Goal: Information Seeking & Learning: Learn about a topic

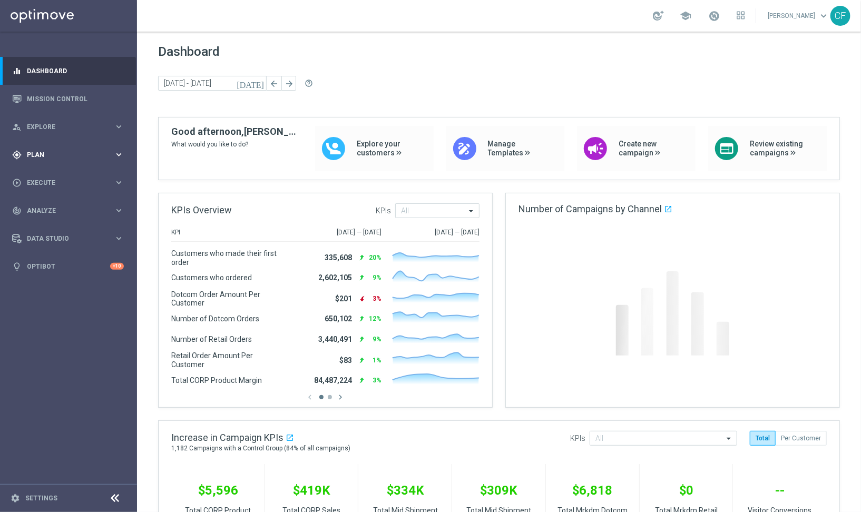
click at [59, 152] on span "Plan" at bounding box center [70, 155] width 87 height 6
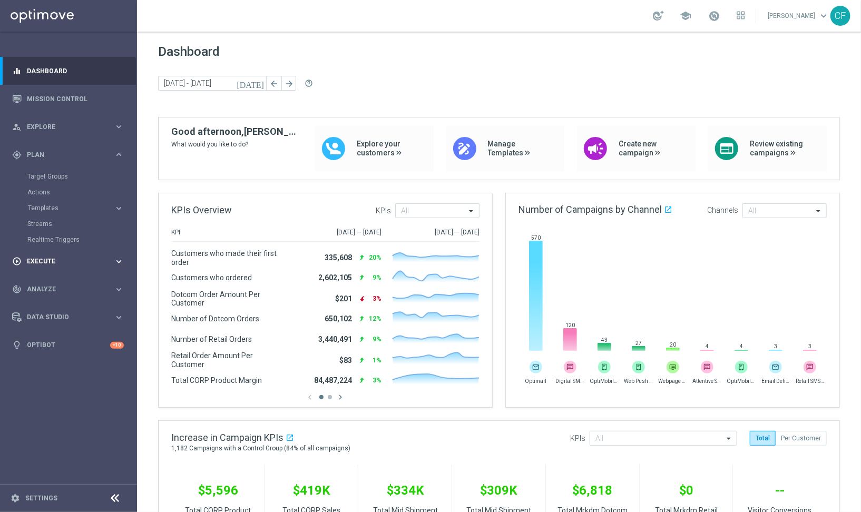
click at [98, 265] on div "play_circle_outline Execute" at bounding box center [63, 261] width 102 height 9
click at [63, 161] on div "gps_fixed Plan keyboard_arrow_right" at bounding box center [68, 155] width 136 height 28
click at [64, 134] on div "person_search Explore keyboard_arrow_right" at bounding box center [68, 127] width 136 height 28
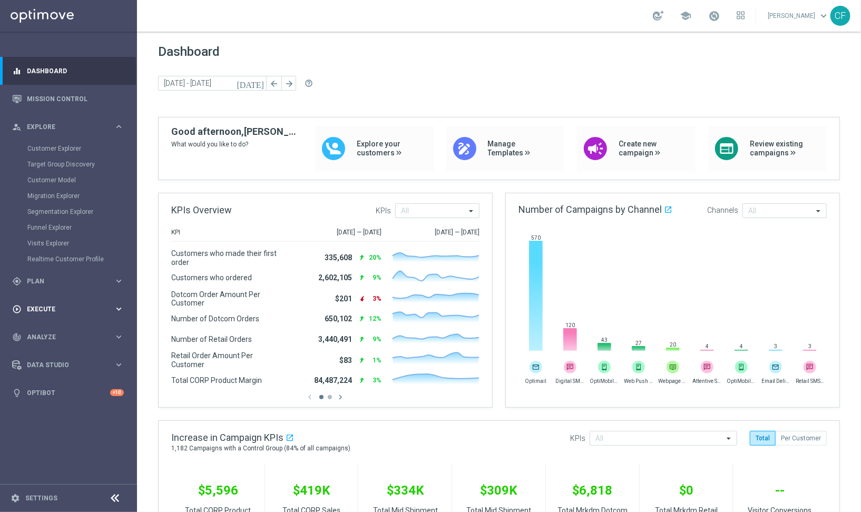
click at [66, 311] on span "Execute" at bounding box center [70, 309] width 87 height 6
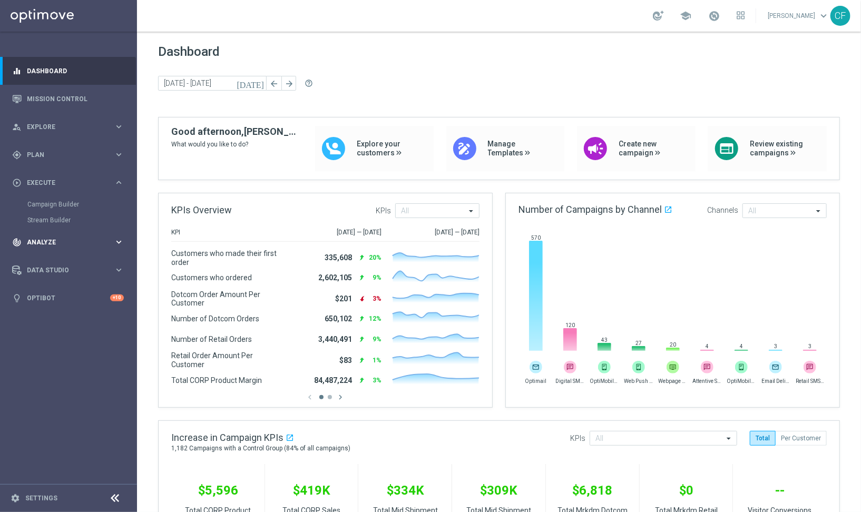
click at [78, 242] on span "Analyze" at bounding box center [70, 242] width 87 height 6
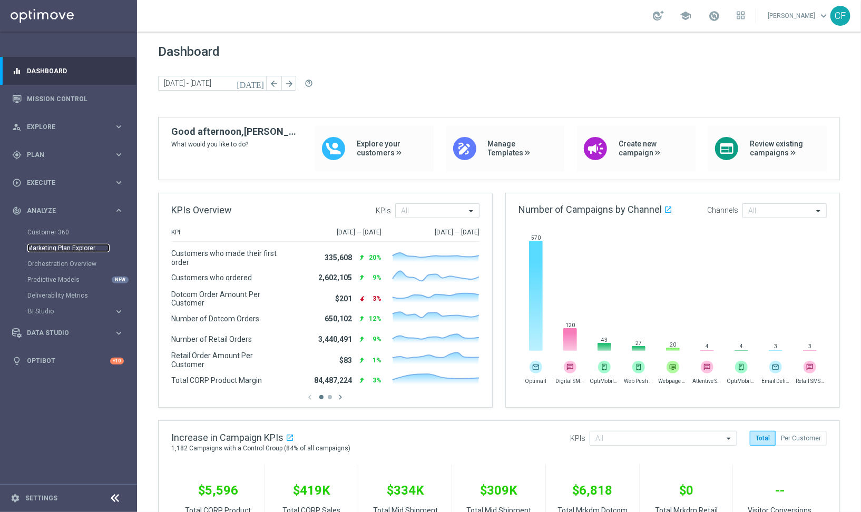
click at [52, 248] on link "Marketing Plan Explorer" at bounding box center [68, 248] width 82 height 8
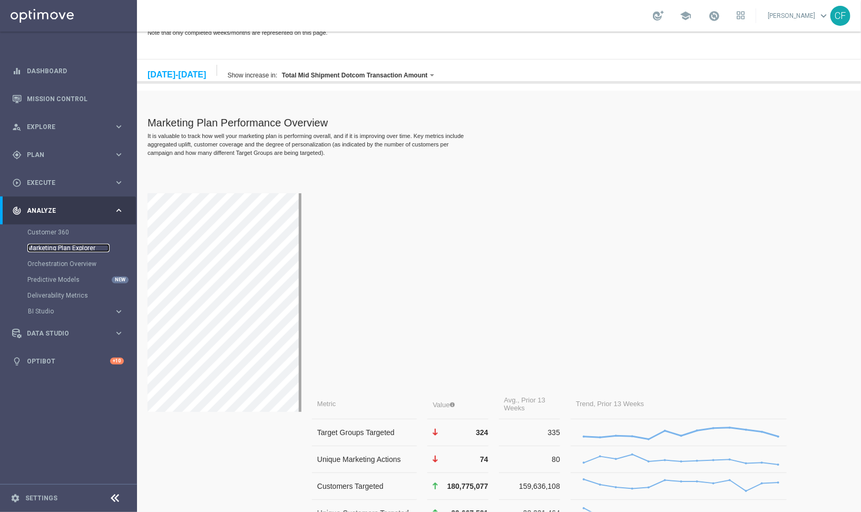
scroll to position [28, 0]
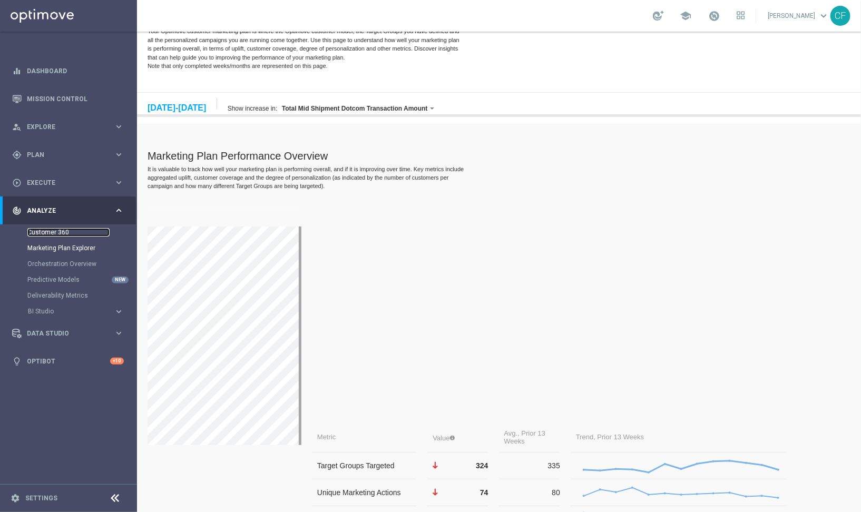
click at [64, 231] on link "Customer 360" at bounding box center [68, 232] width 82 height 8
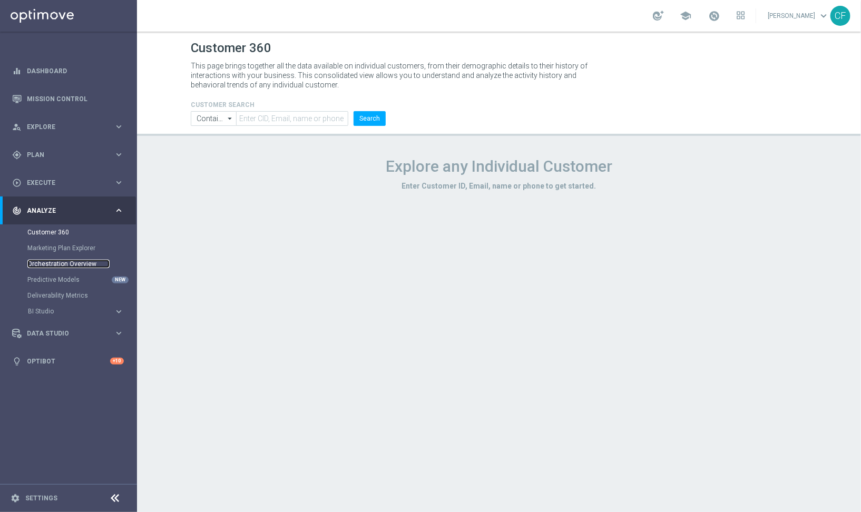
click at [75, 264] on link "Orchestration Overview" at bounding box center [68, 264] width 82 height 8
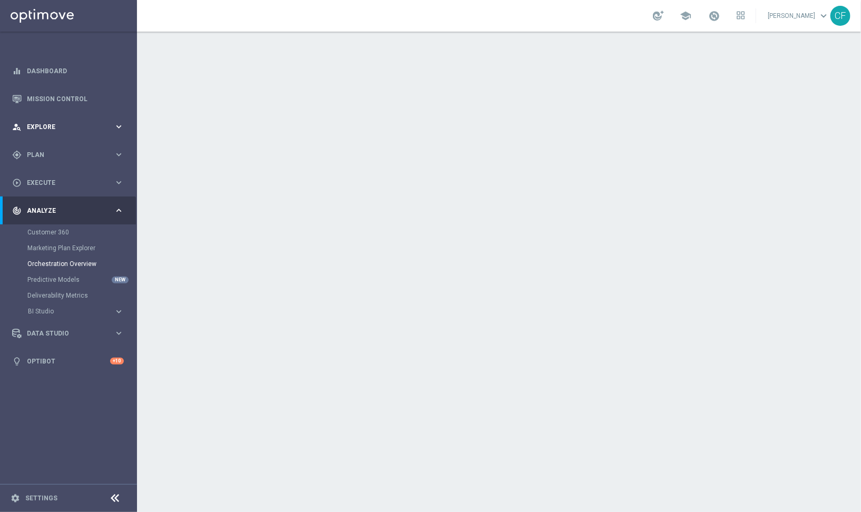
click at [61, 127] on span "Explore" at bounding box center [70, 127] width 87 height 6
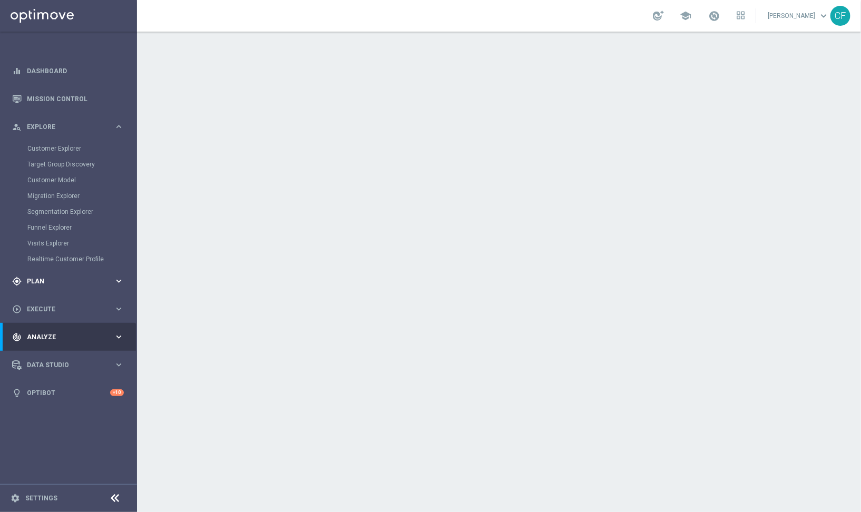
click at [65, 286] on div "gps_fixed Plan keyboard_arrow_right" at bounding box center [68, 281] width 136 height 28
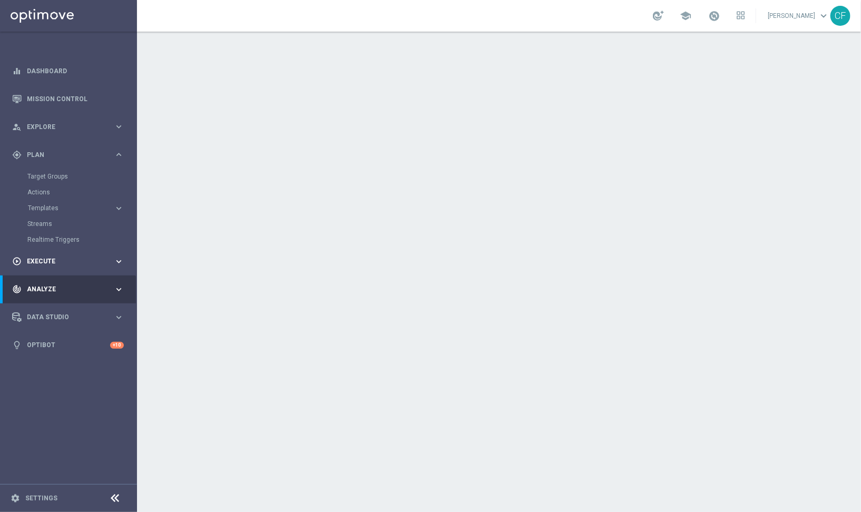
click at [73, 261] on span "Execute" at bounding box center [70, 261] width 87 height 6
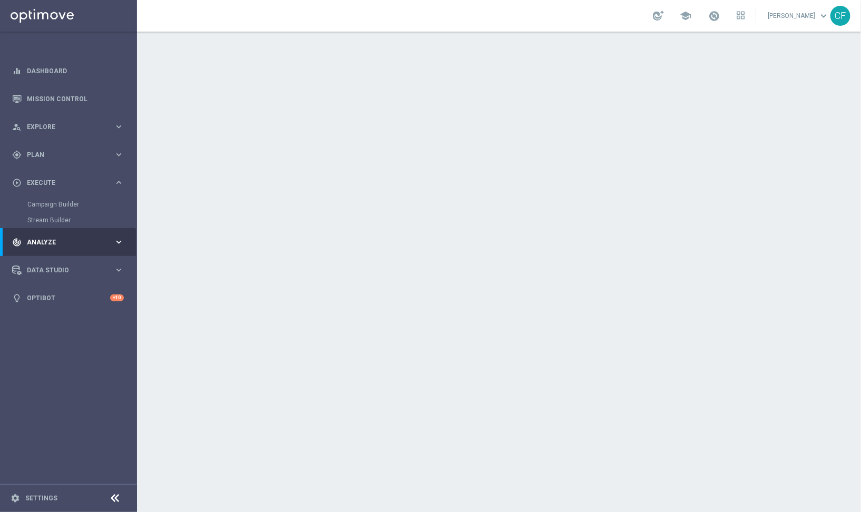
click at [71, 247] on div "track_changes Analyze keyboard_arrow_right" at bounding box center [68, 242] width 136 height 28
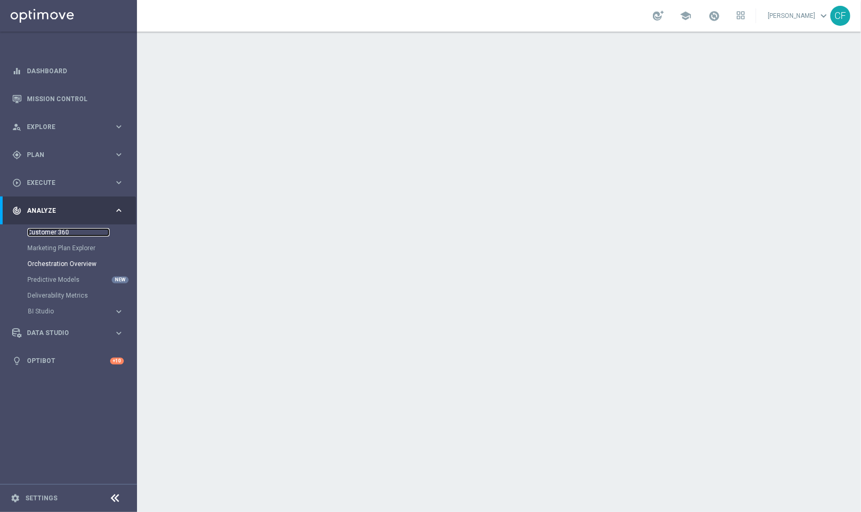
click at [56, 235] on link "Customer 360" at bounding box center [68, 232] width 82 height 8
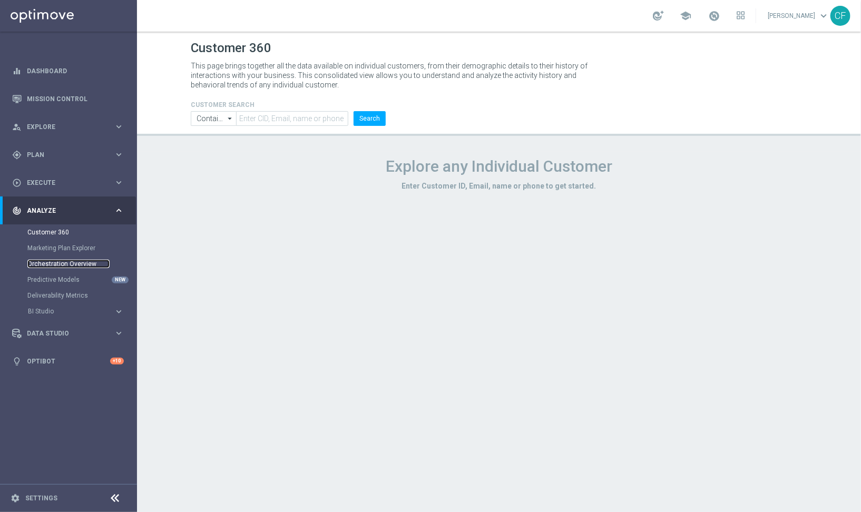
click at [63, 261] on link "Orchestration Overview" at bounding box center [68, 264] width 82 height 8
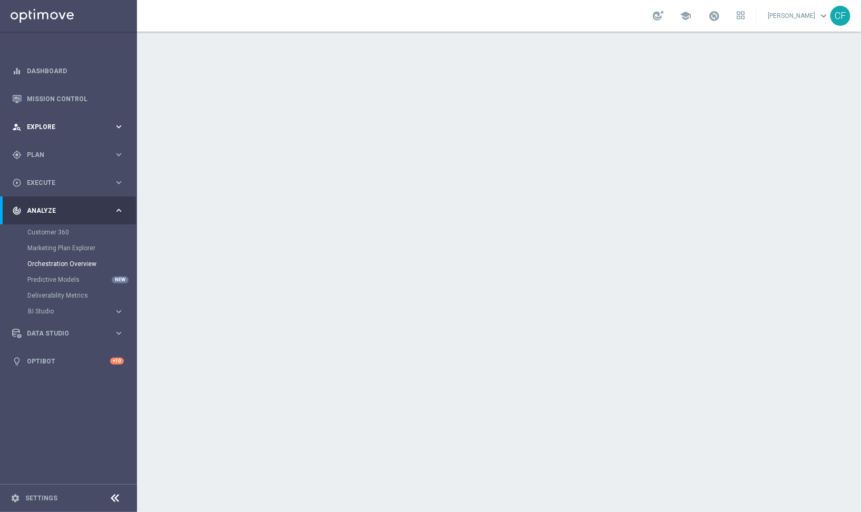
click at [43, 130] on div "person_search Explore" at bounding box center [63, 126] width 102 height 9
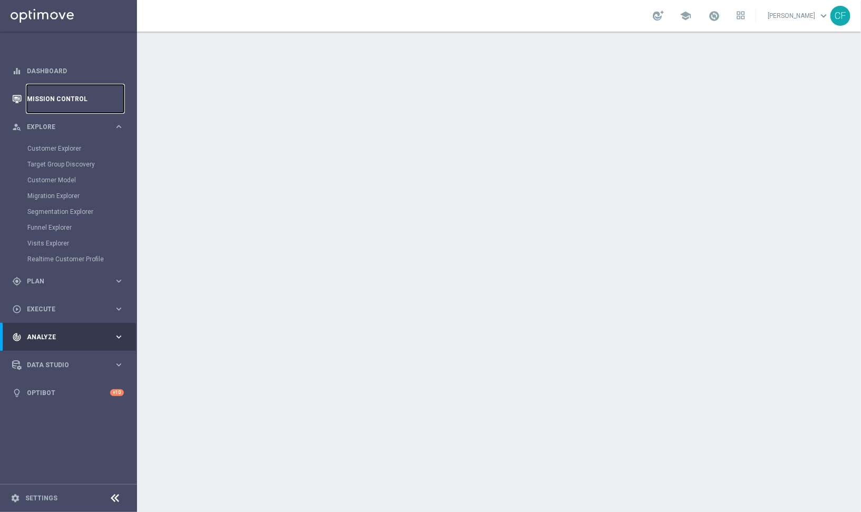
click at [40, 106] on link "Mission Control" at bounding box center [75, 99] width 97 height 28
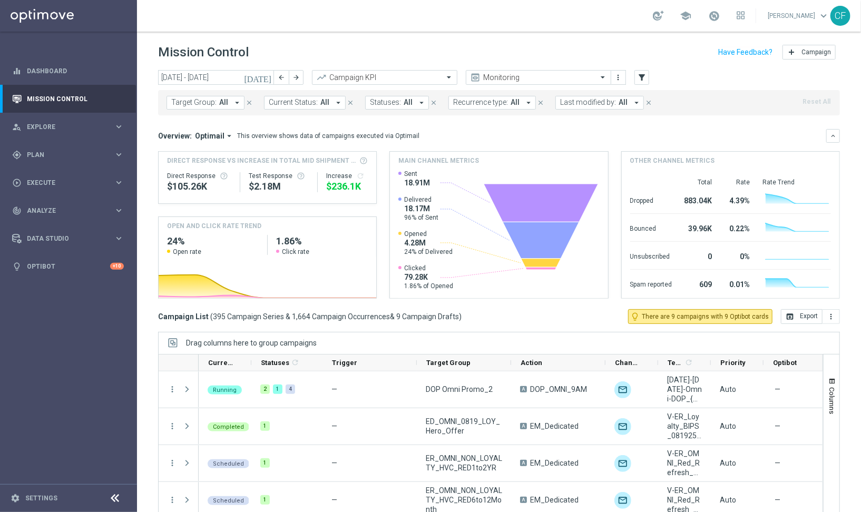
click at [305, 135] on div "This overview shows data of campaigns executed via Optimail" at bounding box center [328, 135] width 182 height 9
click at [309, 135] on div "This overview shows data of campaigns executed via Optimail" at bounding box center [328, 135] width 182 height 9
click at [635, 81] on button "filter_alt" at bounding box center [641, 77] width 15 height 15
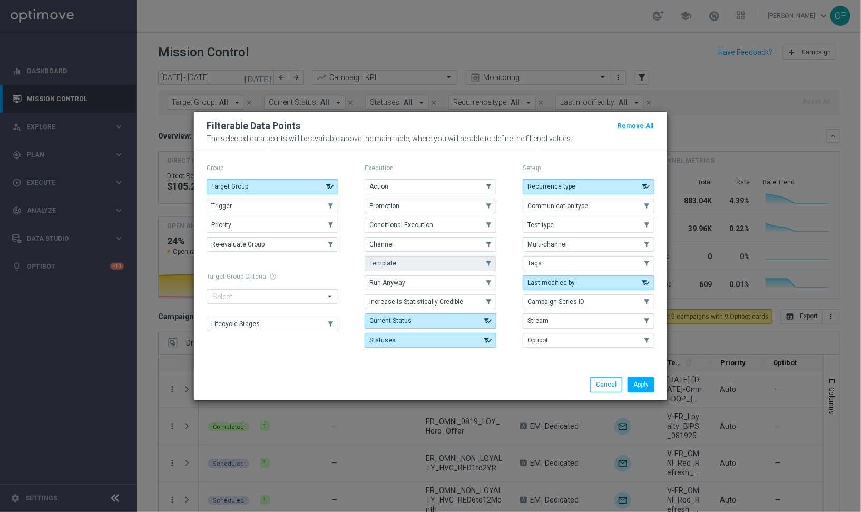
click at [390, 264] on span "Template" at bounding box center [382, 263] width 27 height 7
click at [405, 319] on span "Current Status" at bounding box center [390, 320] width 42 height 7
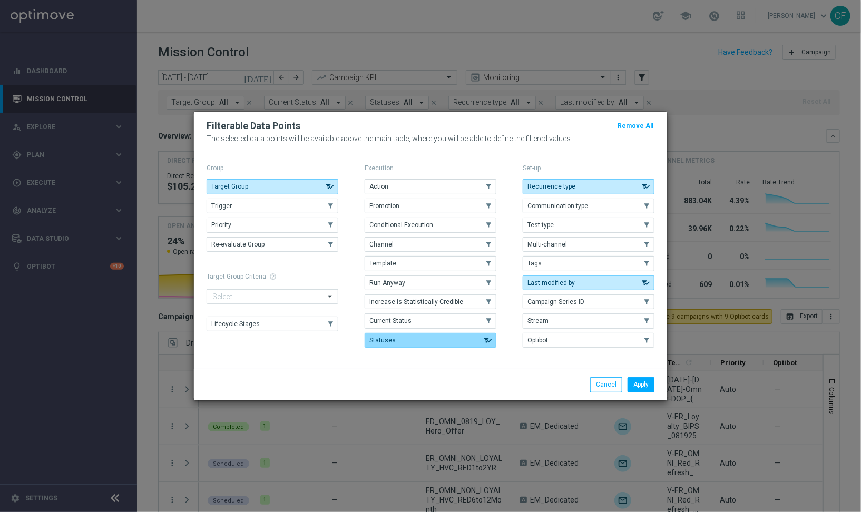
click at [396, 338] on button "Statuses" at bounding box center [431, 340] width 132 height 15
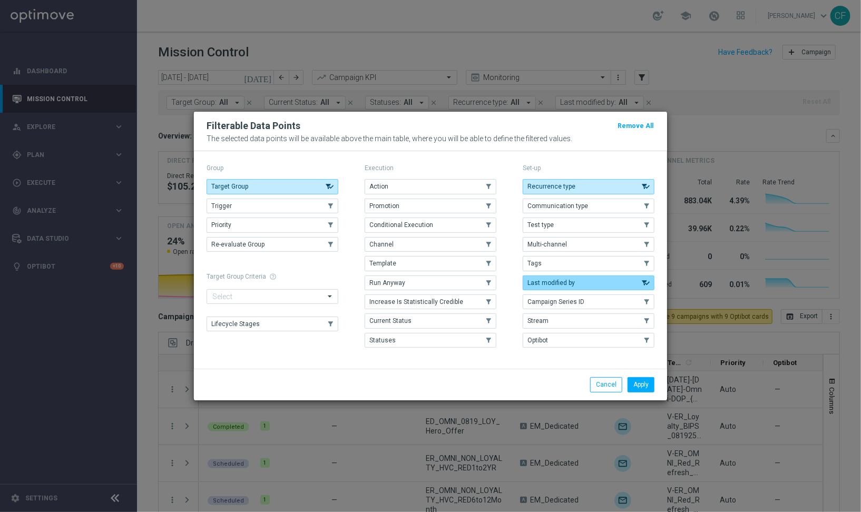
click at [577, 281] on button "Last modified by" at bounding box center [589, 283] width 132 height 15
click at [566, 193] on button "Recurrence type" at bounding box center [589, 186] width 132 height 15
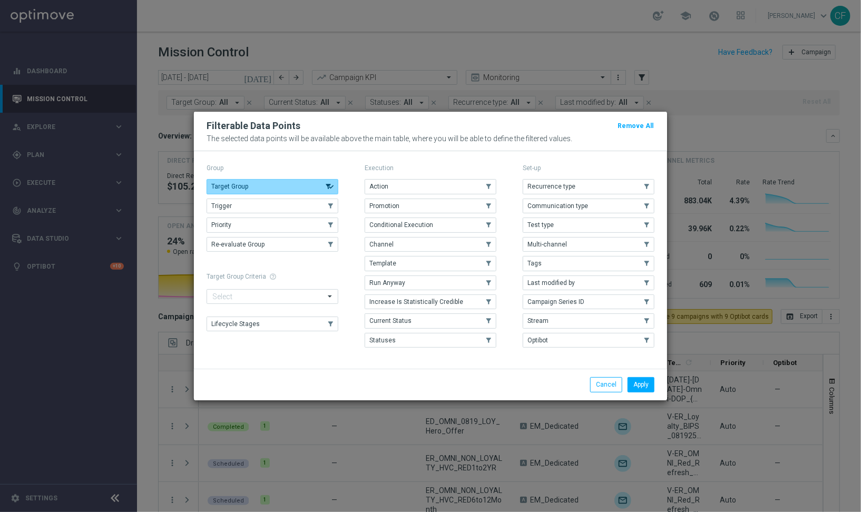
click at [259, 193] on button "Target Group" at bounding box center [272, 186] width 132 height 15
click at [377, 243] on span "Channel" at bounding box center [381, 244] width 24 height 7
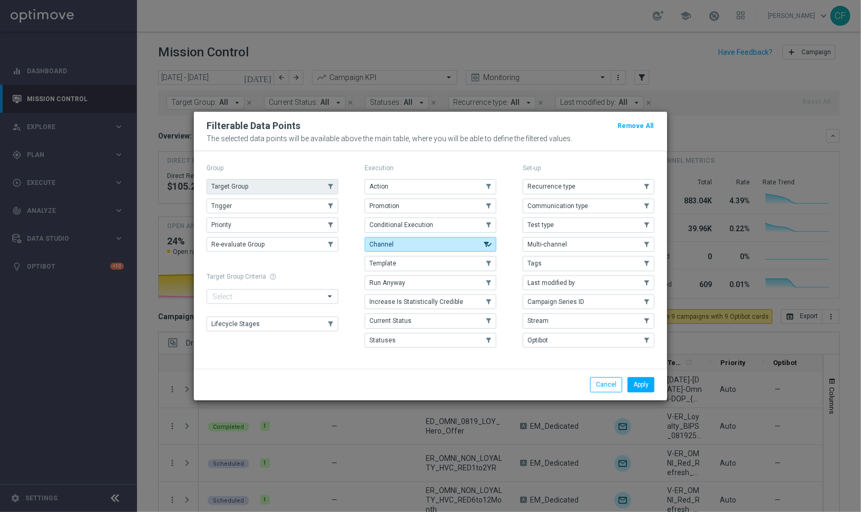
click at [261, 185] on button "Target Group" at bounding box center [272, 186] width 132 height 15
click at [637, 388] on button "Apply" at bounding box center [640, 384] width 27 height 15
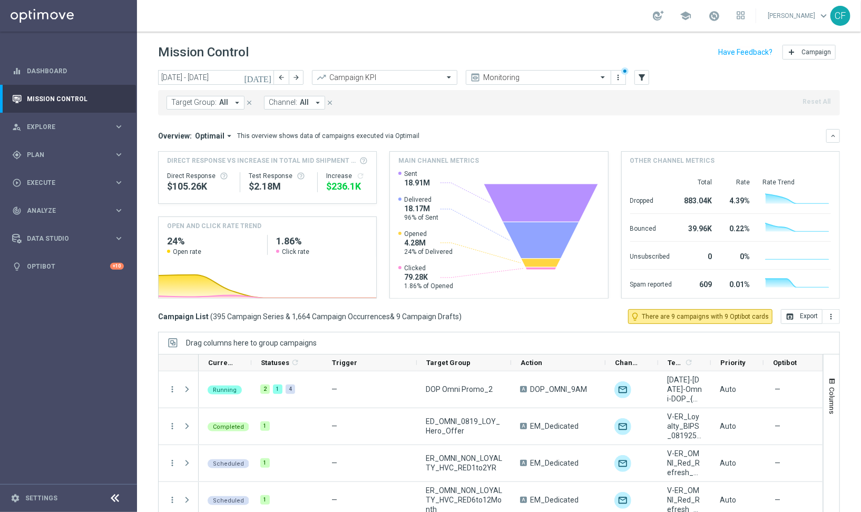
click at [307, 107] on button "Channel: All arrow_drop_down" at bounding box center [294, 103] width 61 height 14
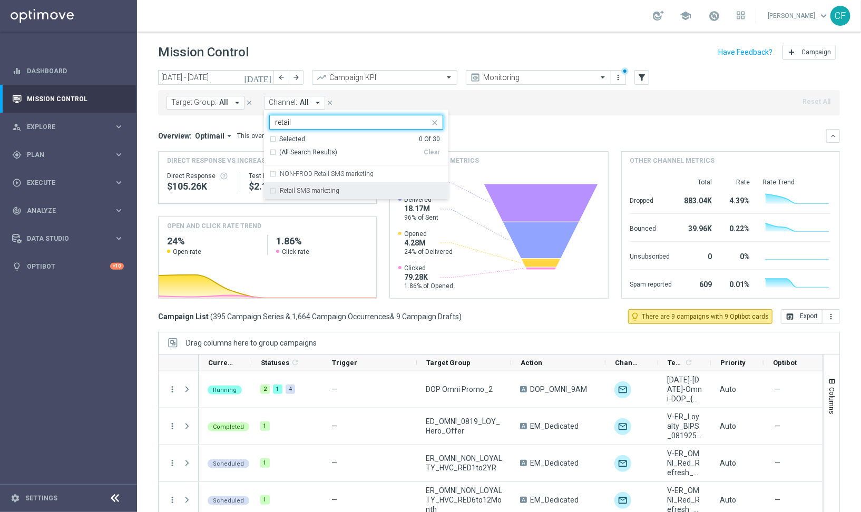
click at [291, 188] on label "Retail SMS marketing" at bounding box center [310, 191] width 60 height 6
type input "retail"
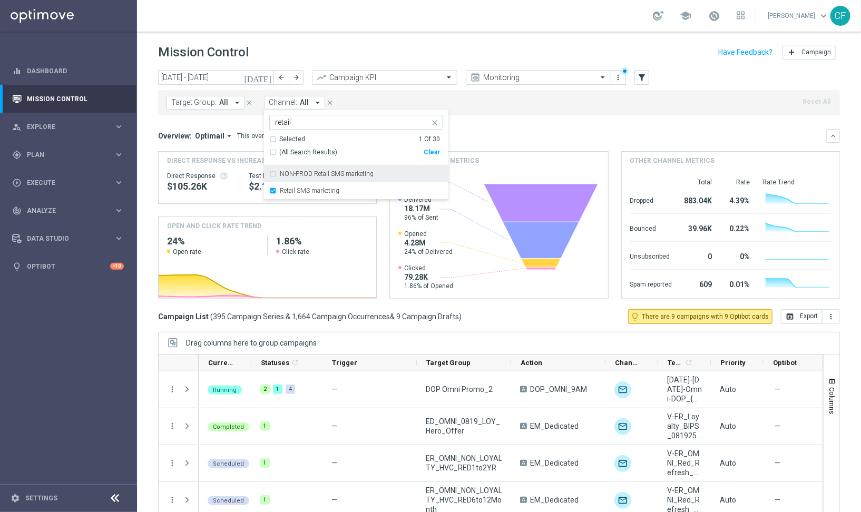
click at [529, 129] on div "Overview: Optimail arrow_drop_down This overview shows data of campaigns execut…" at bounding box center [499, 136] width 682 height 14
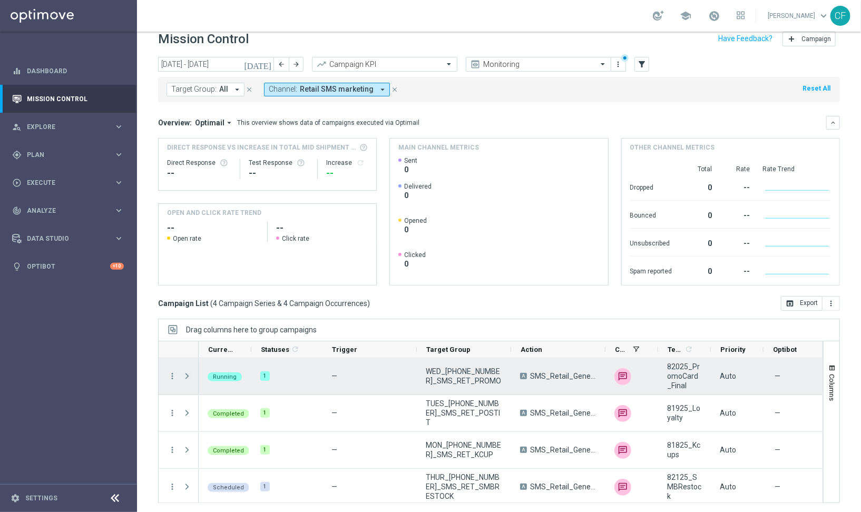
click at [182, 372] on span at bounding box center [186, 376] width 9 height 8
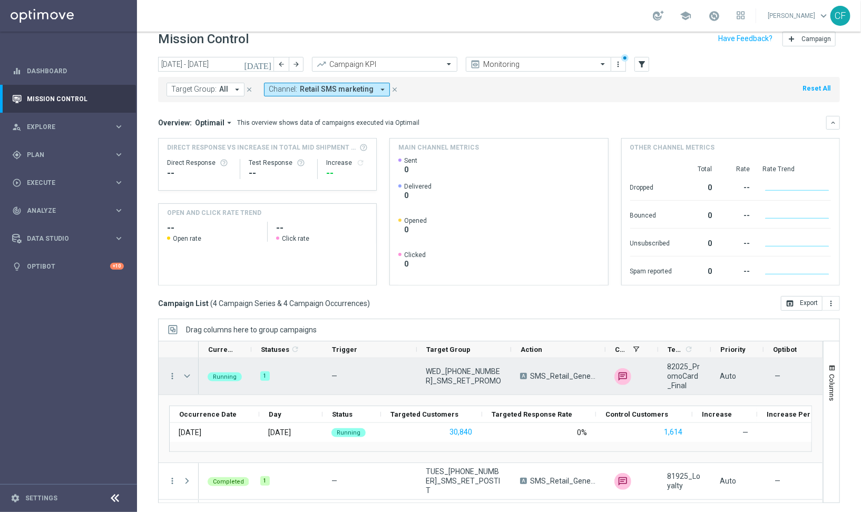
click at [170, 380] on div "more_vert" at bounding box center [168, 376] width 19 height 36
click at [170, 377] on icon "more_vert" at bounding box center [172, 375] width 9 height 9
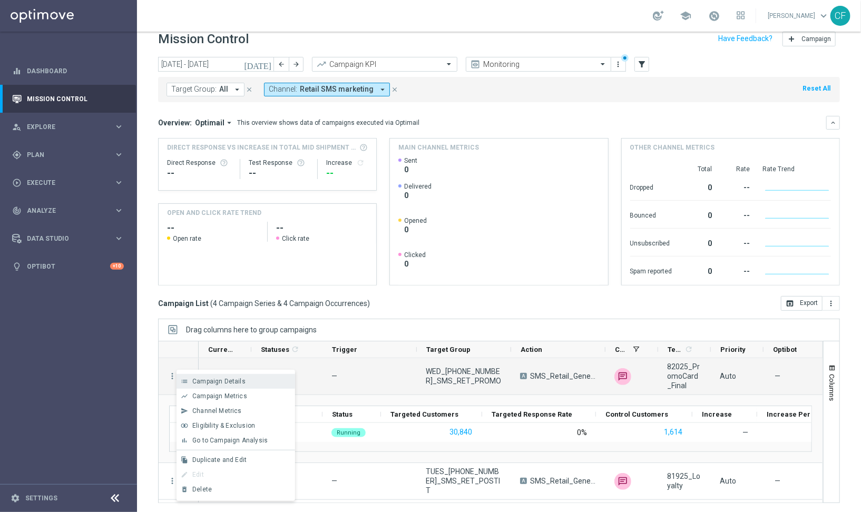
click at [193, 383] on span "Campaign Details" at bounding box center [218, 381] width 53 height 7
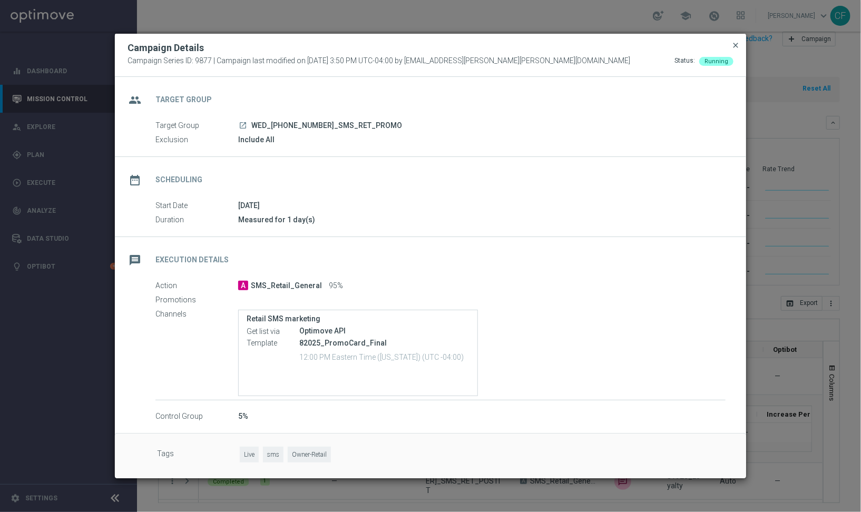
click at [735, 46] on span "close" at bounding box center [735, 45] width 8 height 8
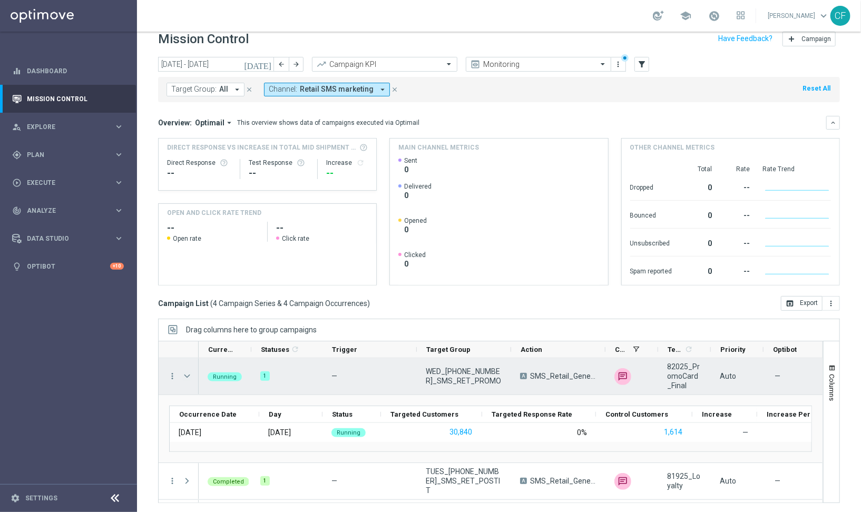
click at [189, 375] on span "Press SPACE to select this row." at bounding box center [186, 376] width 9 height 8
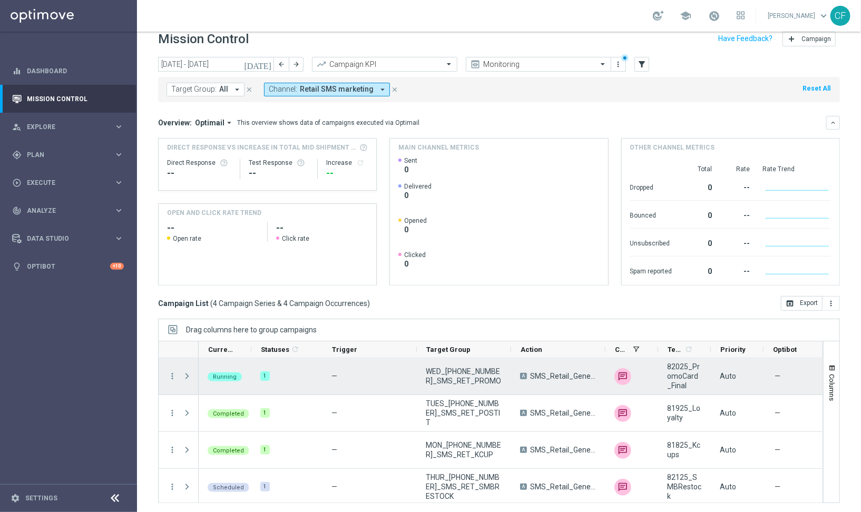
click at [189, 375] on span "Press SPACE to select this row." at bounding box center [186, 376] width 9 height 8
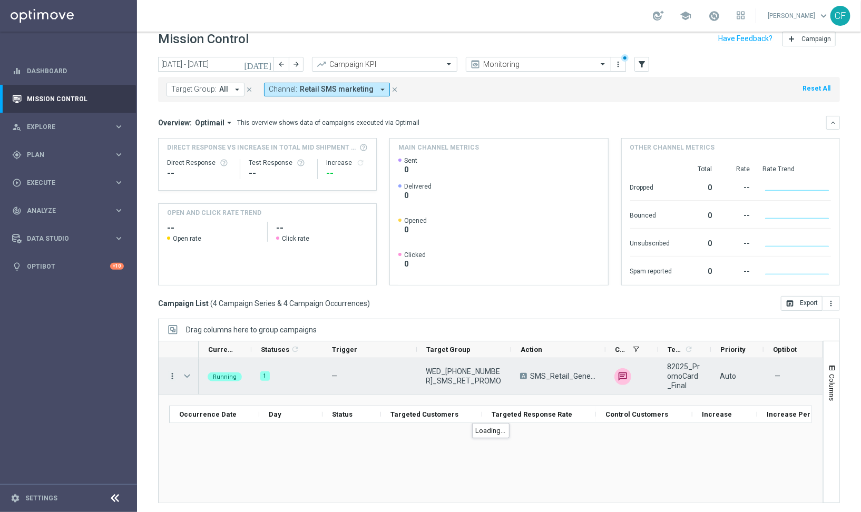
click at [171, 375] on icon "more_vert" at bounding box center [172, 375] width 9 height 9
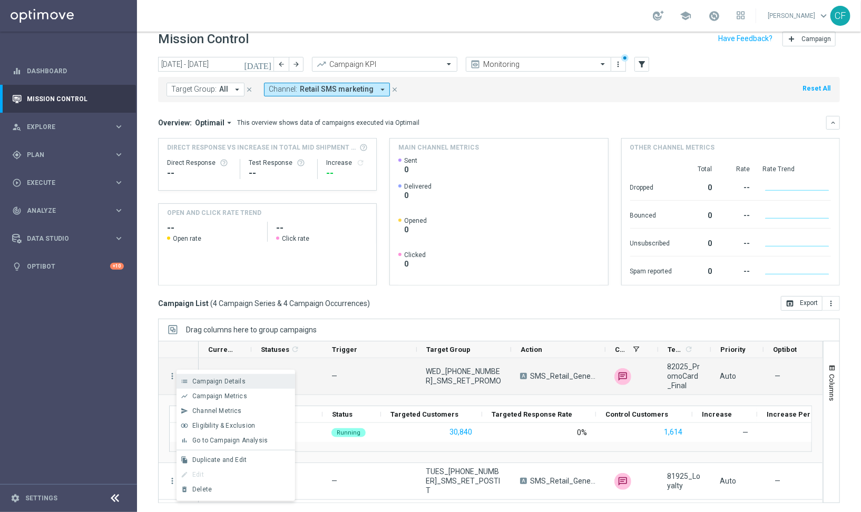
click at [238, 385] on span "Campaign Details" at bounding box center [218, 381] width 53 height 7
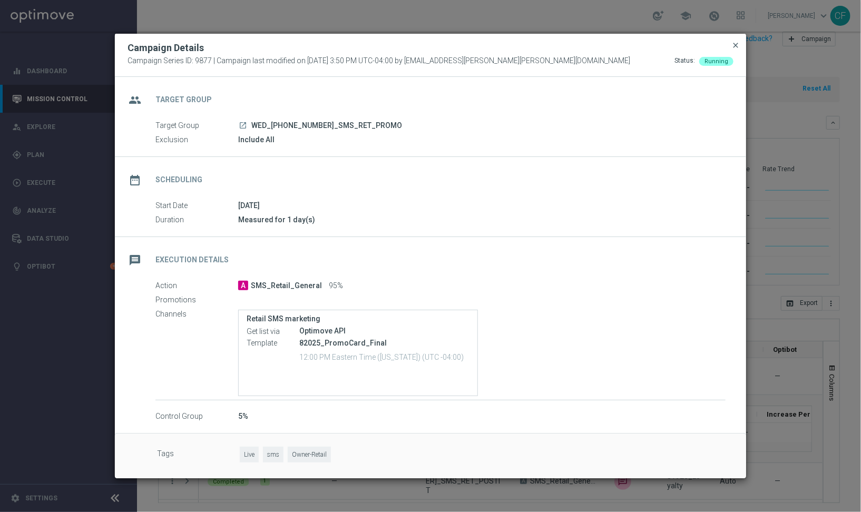
click at [736, 47] on span "close" at bounding box center [735, 45] width 8 height 8
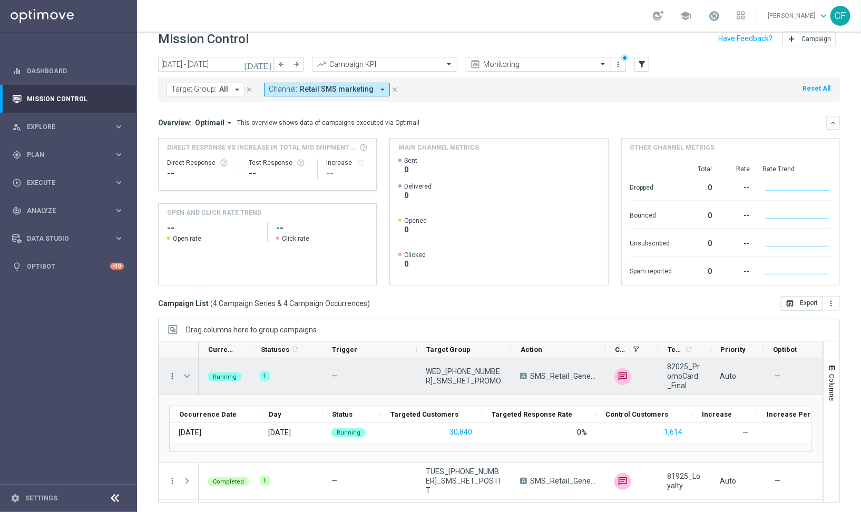
click at [172, 376] on icon "more_vert" at bounding box center [172, 375] width 9 height 9
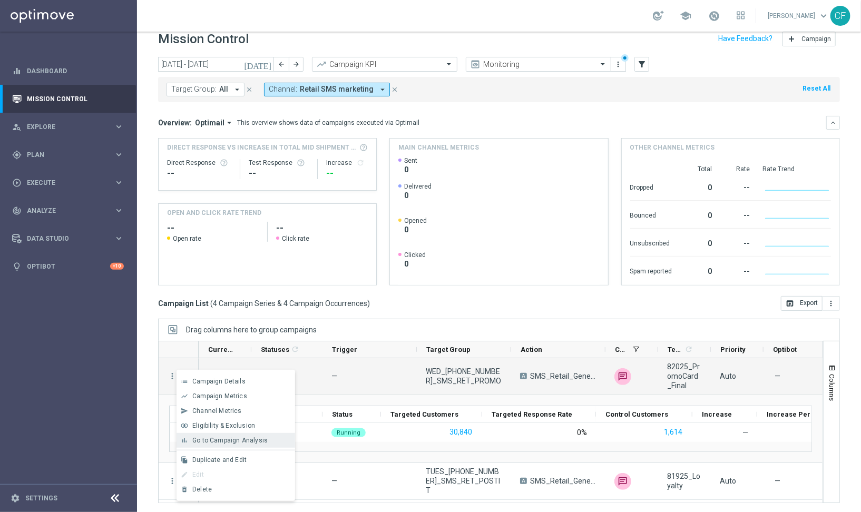
drag, startPoint x: 214, startPoint y: 399, endPoint x: 201, endPoint y: 438, distance: 41.0
click at [201, 438] on div "list Campaign Details show_chart Campaign Metrics send Channel Metrics" at bounding box center [235, 435] width 119 height 131
click at [201, 438] on span "Go to Campaign Analysis" at bounding box center [229, 440] width 75 height 7
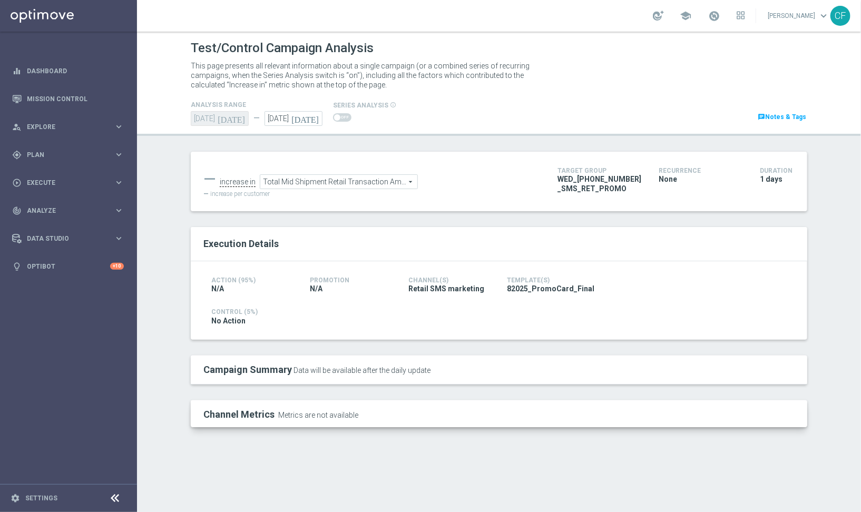
click at [501, 57] on div "Test/Control Campaign Analysis" at bounding box center [499, 48] width 616 height 21
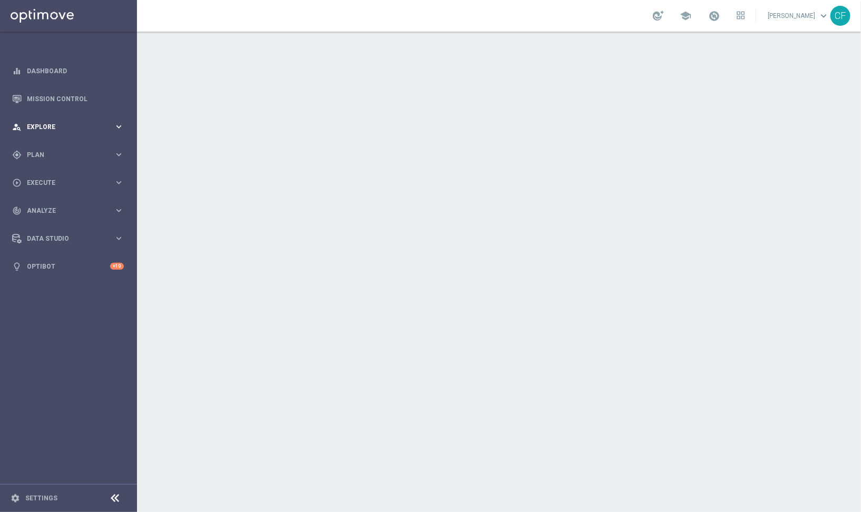
click at [57, 130] on span "Explore" at bounding box center [70, 127] width 87 height 6
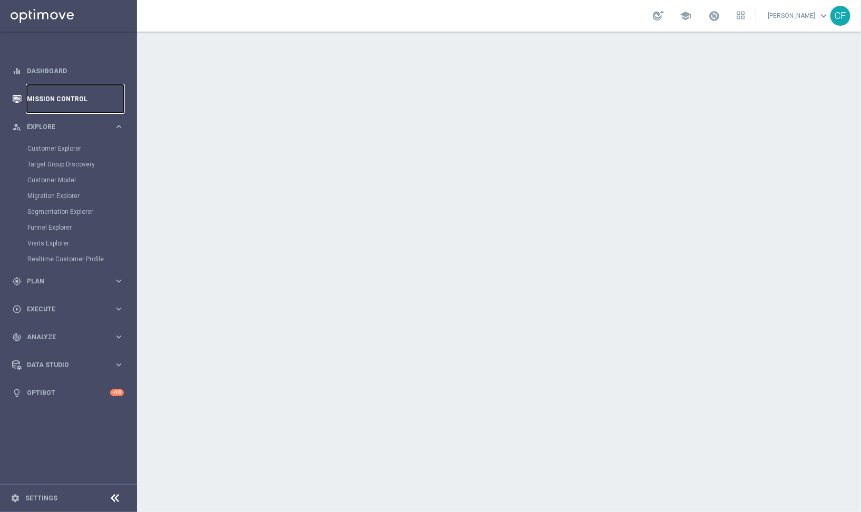
click at [50, 103] on link "Mission Control" at bounding box center [75, 99] width 97 height 28
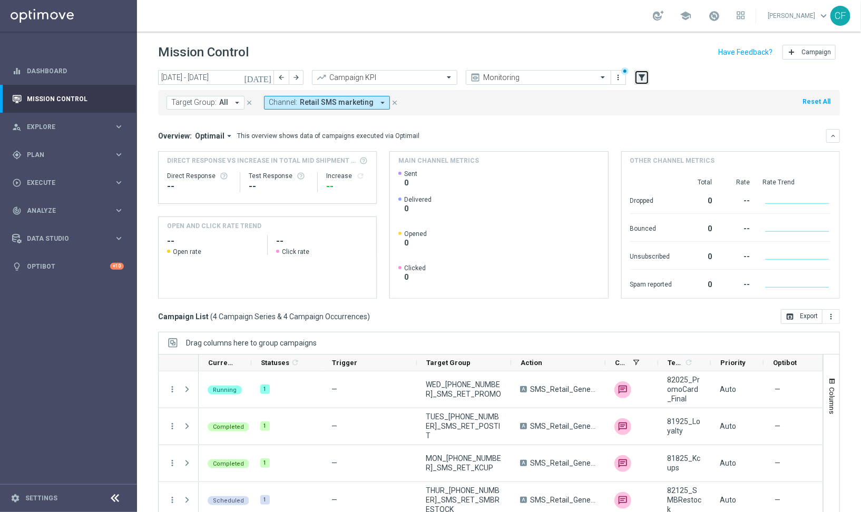
click at [646, 73] on icon "filter_alt" at bounding box center [641, 77] width 9 height 9
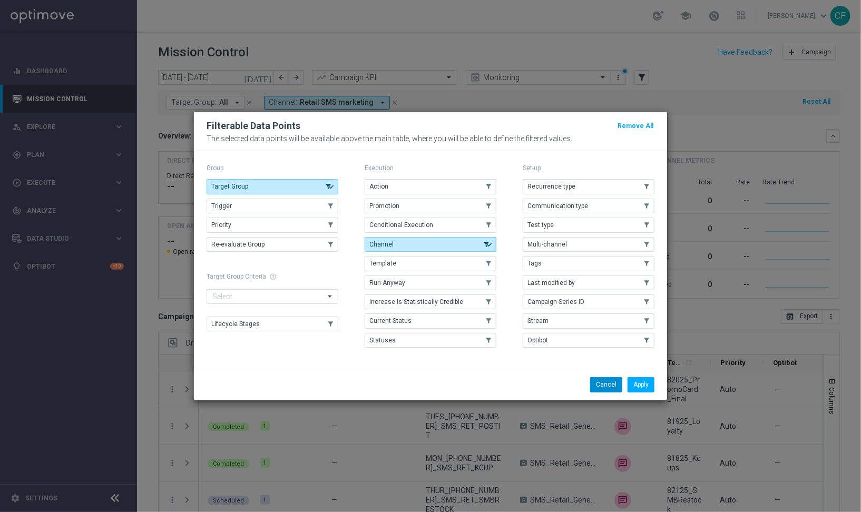
click at [602, 381] on button "Cancel" at bounding box center [606, 384] width 32 height 15
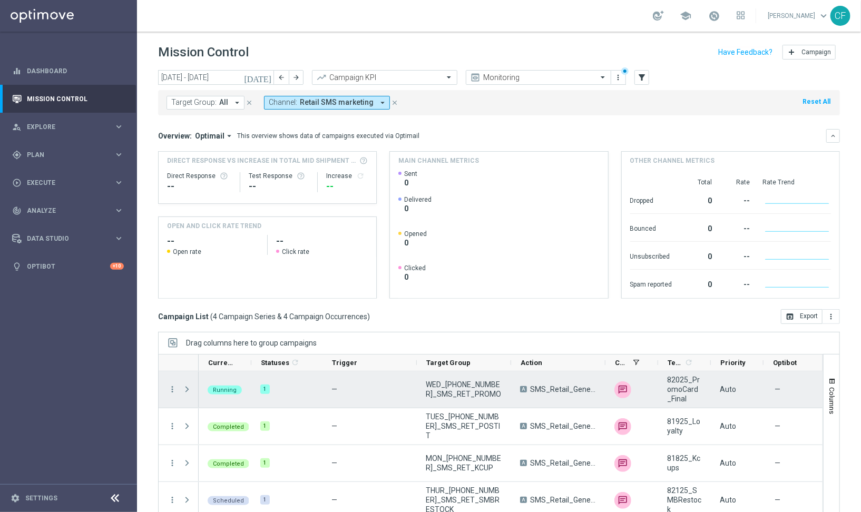
click at [456, 382] on span "WED_[PHONE_NUMBER]_SMS_RET_PROMO" at bounding box center [464, 389] width 76 height 19
click at [685, 390] on span "82025_PromoCard_Final" at bounding box center [684, 389] width 35 height 28
click at [171, 386] on icon "more_vert" at bounding box center [172, 389] width 9 height 9
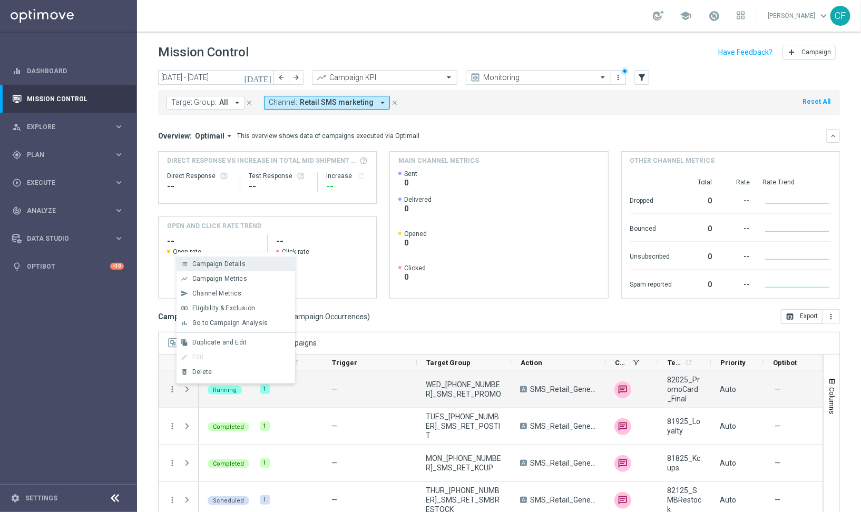
click at [209, 264] on span "Campaign Details" at bounding box center [218, 263] width 53 height 7
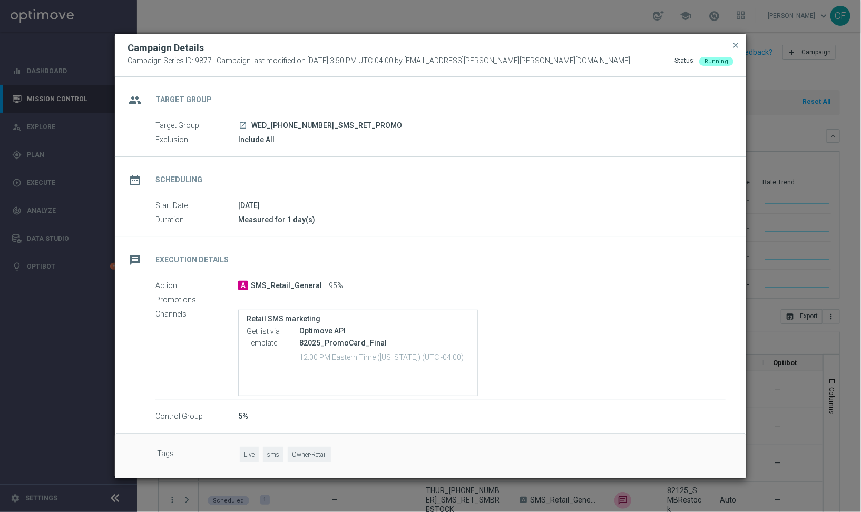
click at [755, 234] on modal-container "Campaign Details Campaign Series ID: 9877 | Campaign last modified on [DATE] 3:…" at bounding box center [430, 256] width 861 height 512
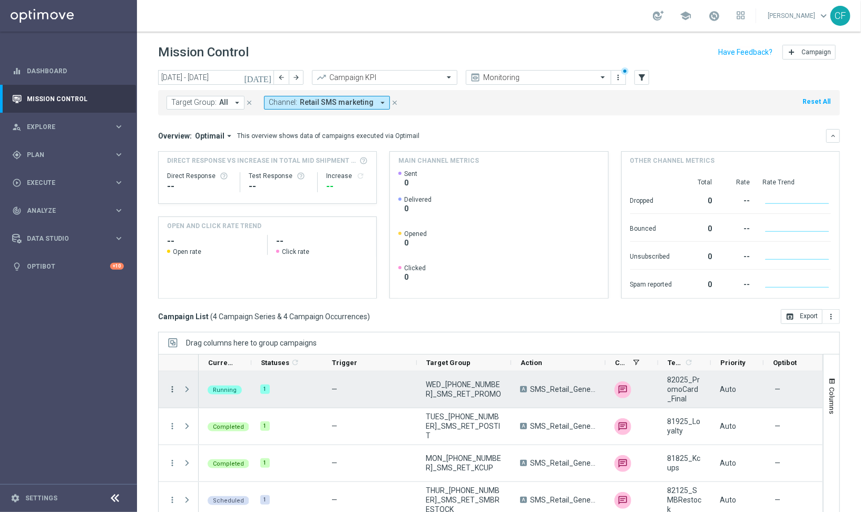
click at [168, 386] on icon "more_vert" at bounding box center [172, 389] width 9 height 9
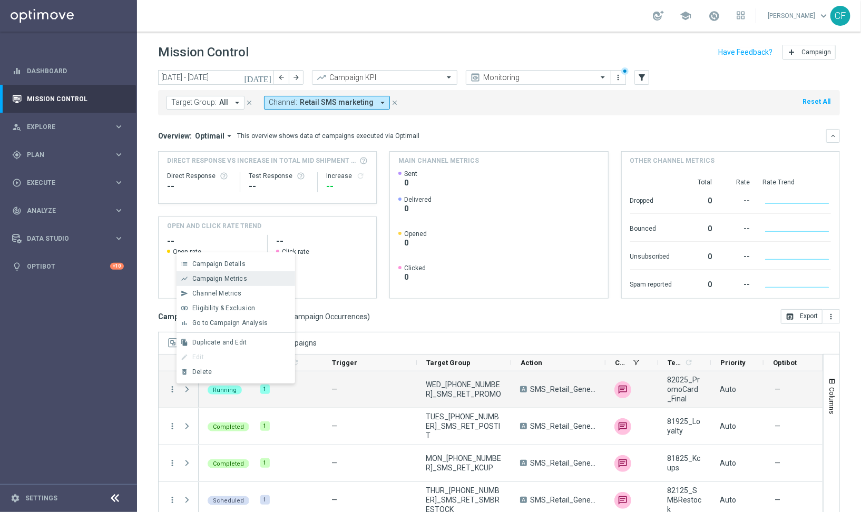
click at [254, 278] on div "Campaign Metrics" at bounding box center [241, 278] width 98 height 7
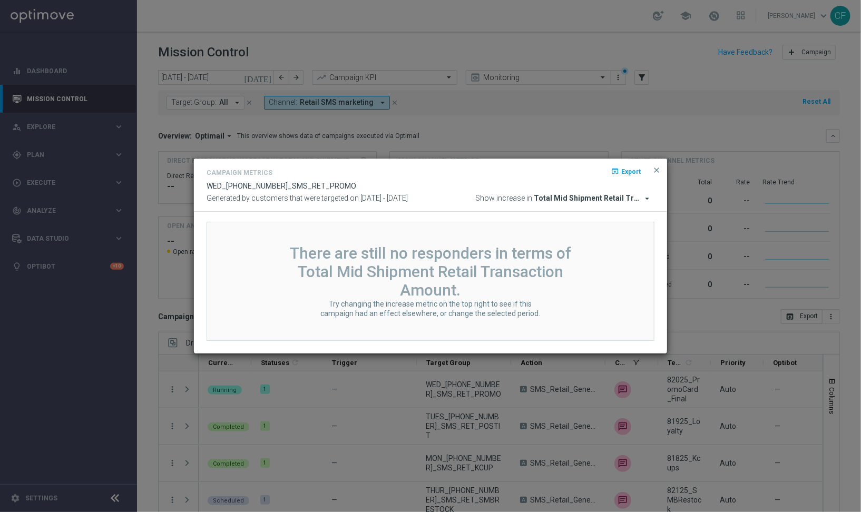
click at [293, 411] on modal-container "Campaign Metrics open_in_browser Export WED_[PHONE_NUMBER]_SMS_RET_PROMO Genera…" at bounding box center [430, 256] width 861 height 512
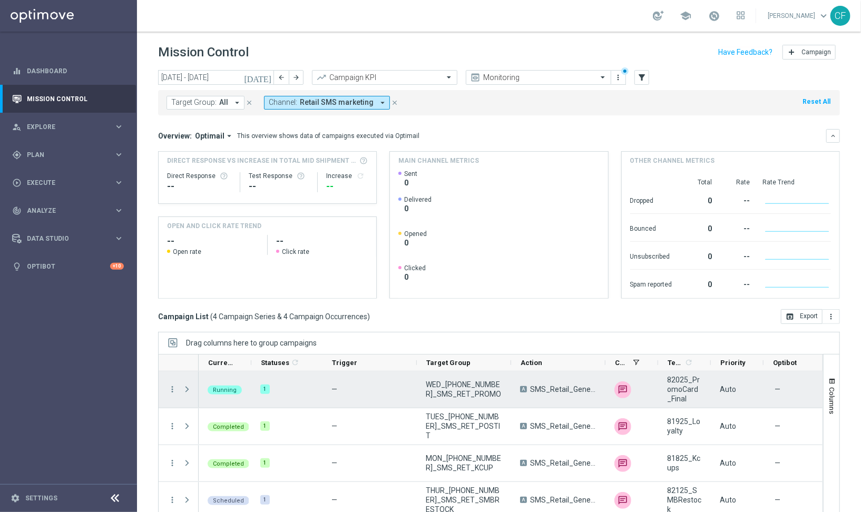
click at [166, 383] on div "more_vert" at bounding box center [168, 389] width 19 height 36
click at [169, 385] on icon "more_vert" at bounding box center [172, 389] width 9 height 9
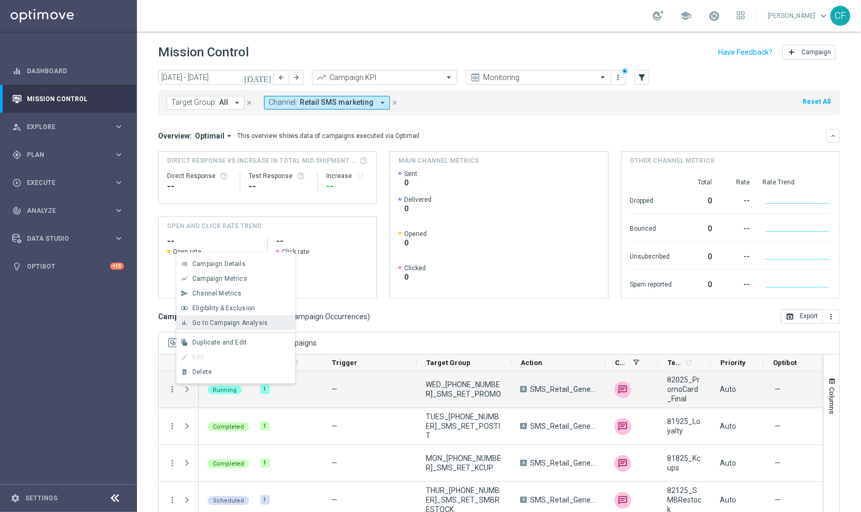
click at [237, 321] on span "Go to Campaign Analysis" at bounding box center [229, 322] width 75 height 7
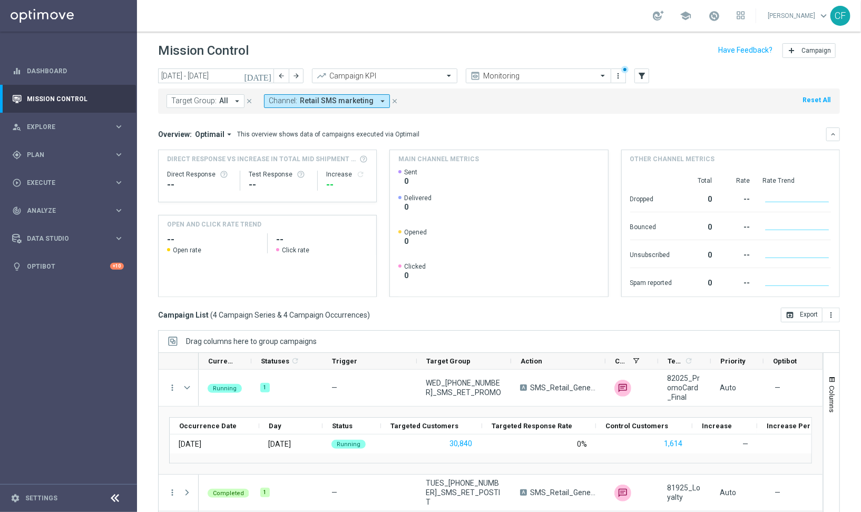
scroll to position [13, 0]
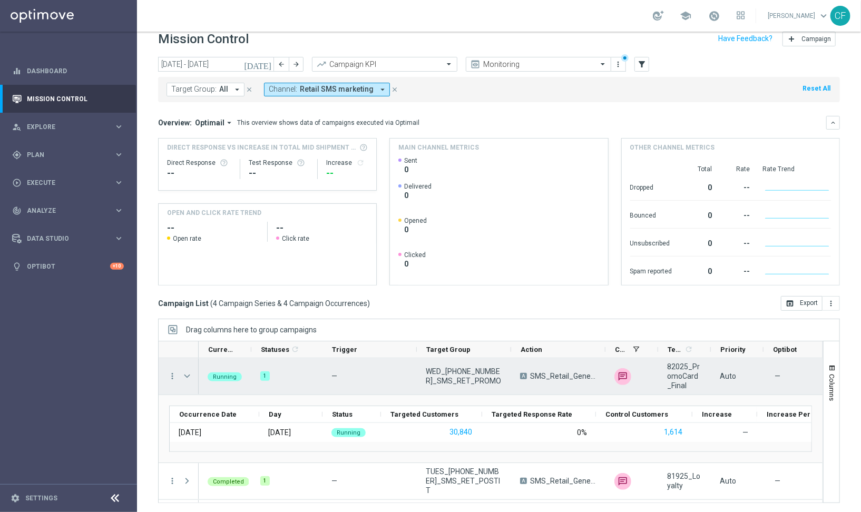
click at [432, 373] on span "WED_[PHONE_NUMBER]_SMS_RET_PROMO" at bounding box center [464, 376] width 76 height 19
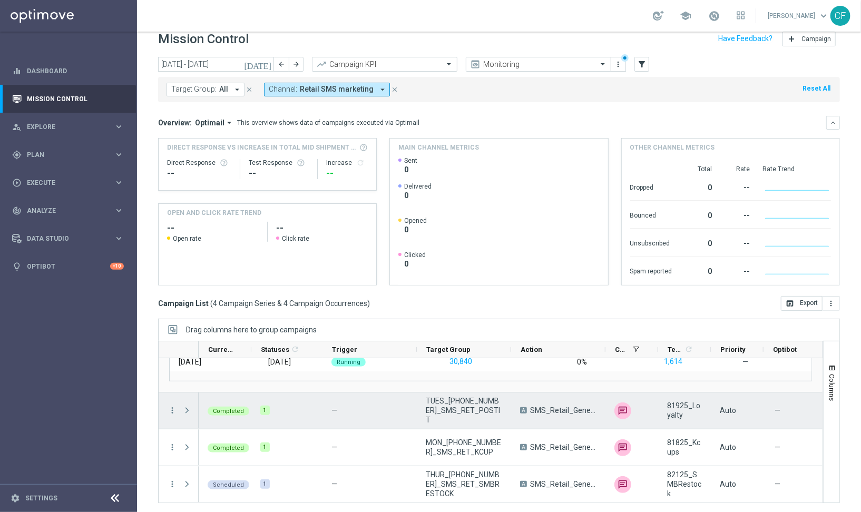
scroll to position [61, 0]
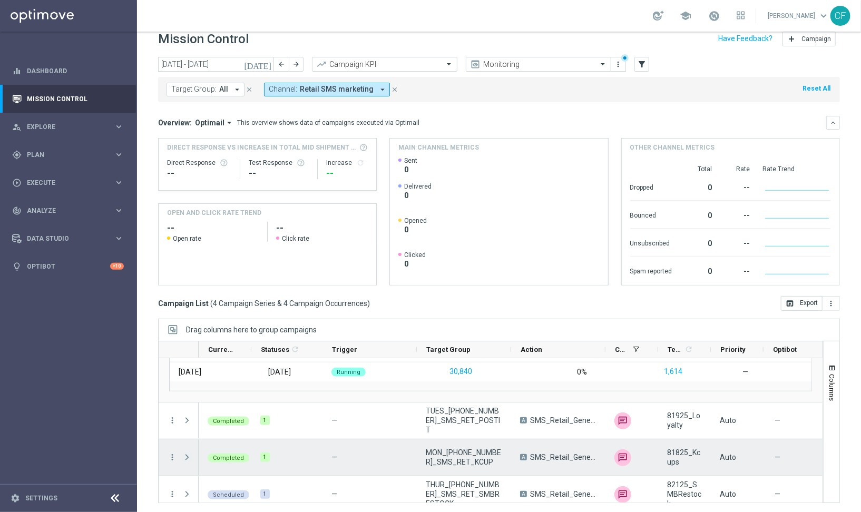
click at [185, 456] on span at bounding box center [186, 457] width 9 height 8
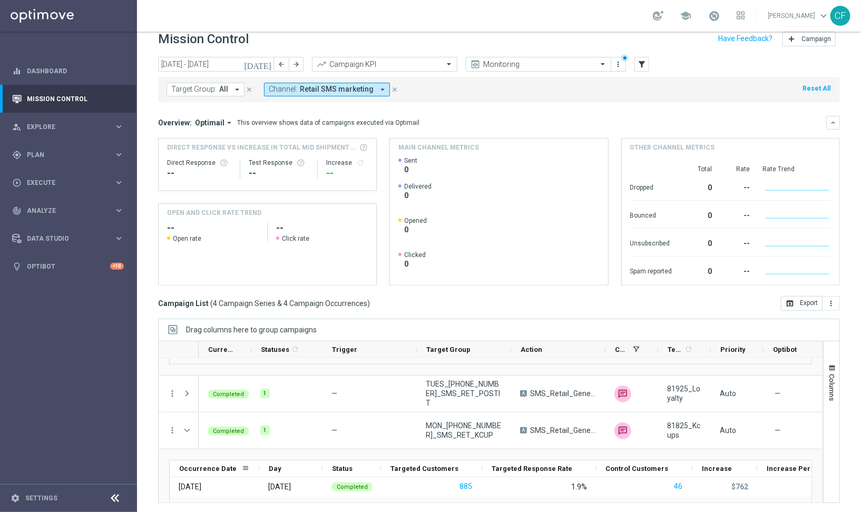
scroll to position [87, 0]
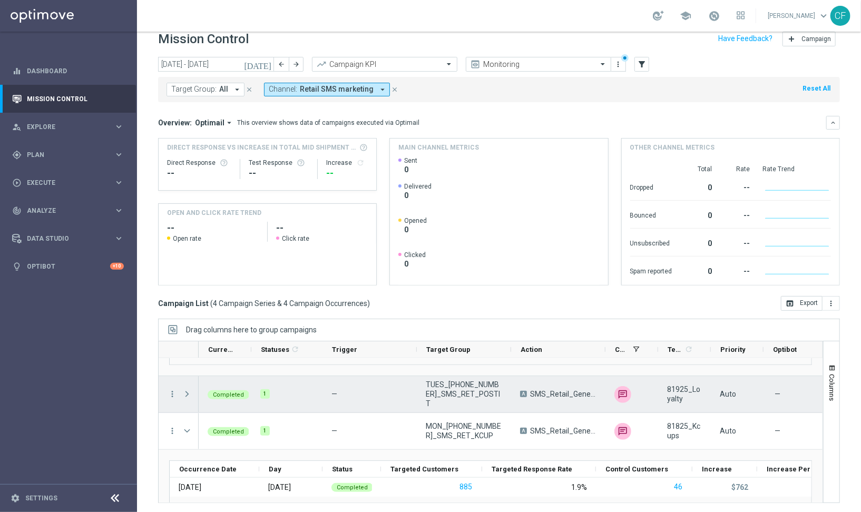
click at [181, 396] on div at bounding box center [188, 394] width 21 height 36
click at [183, 391] on span at bounding box center [186, 394] width 9 height 8
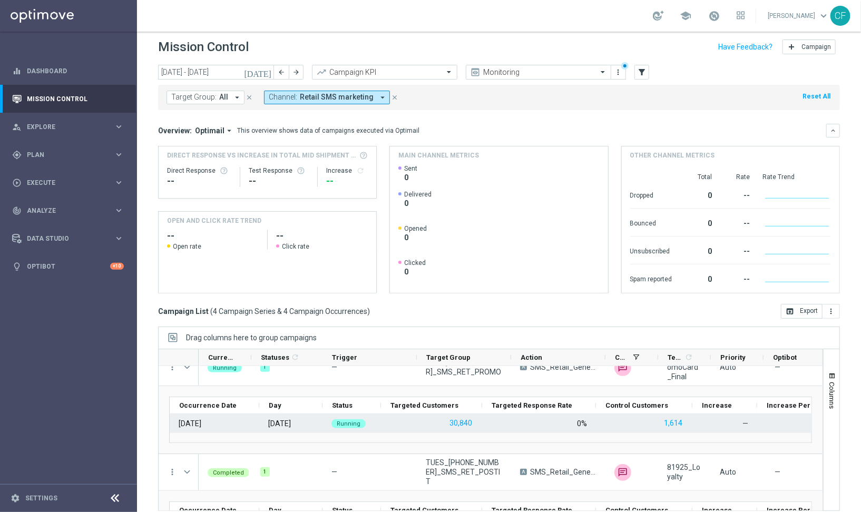
scroll to position [0, 0]
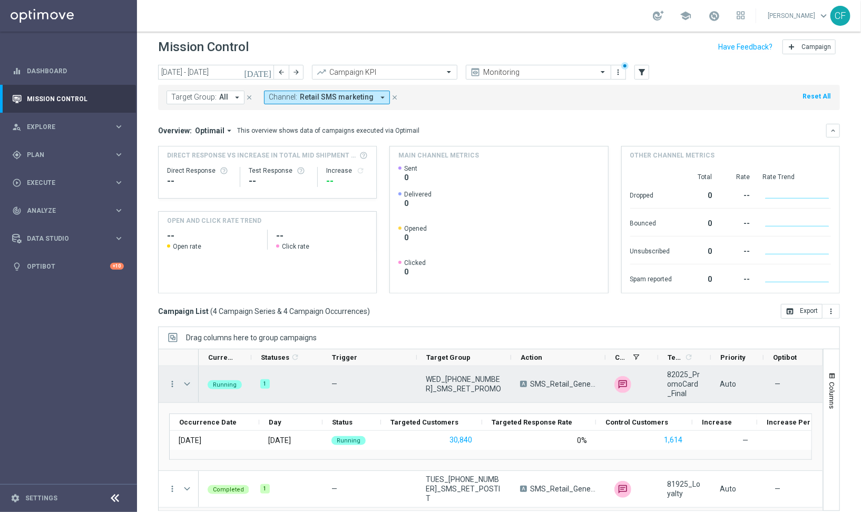
click at [183, 385] on span "Press SPACE to select this row." at bounding box center [186, 384] width 9 height 8
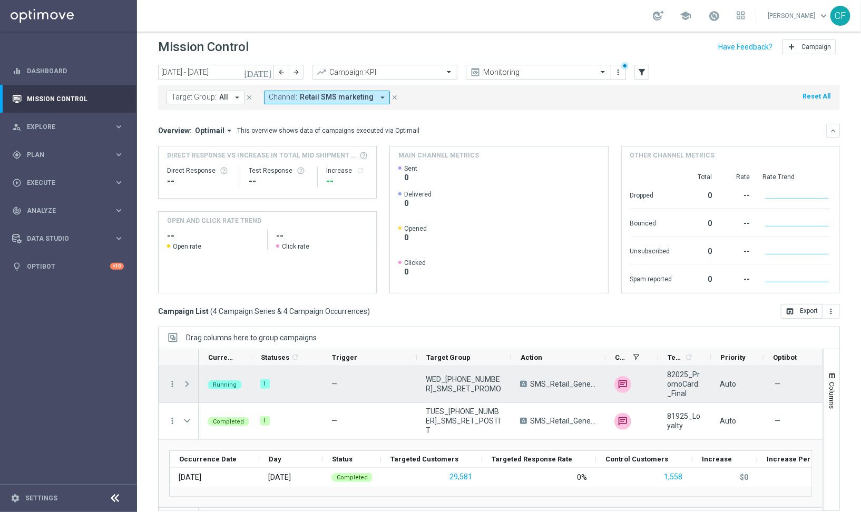
click at [183, 385] on span "Press SPACE to select this row." at bounding box center [186, 384] width 9 height 8
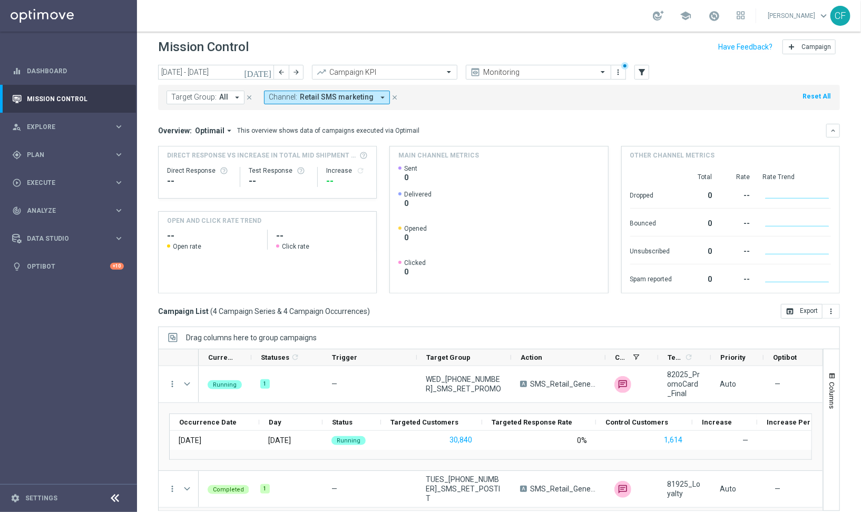
scroll to position [29, 0]
